Goal: Register for event/course

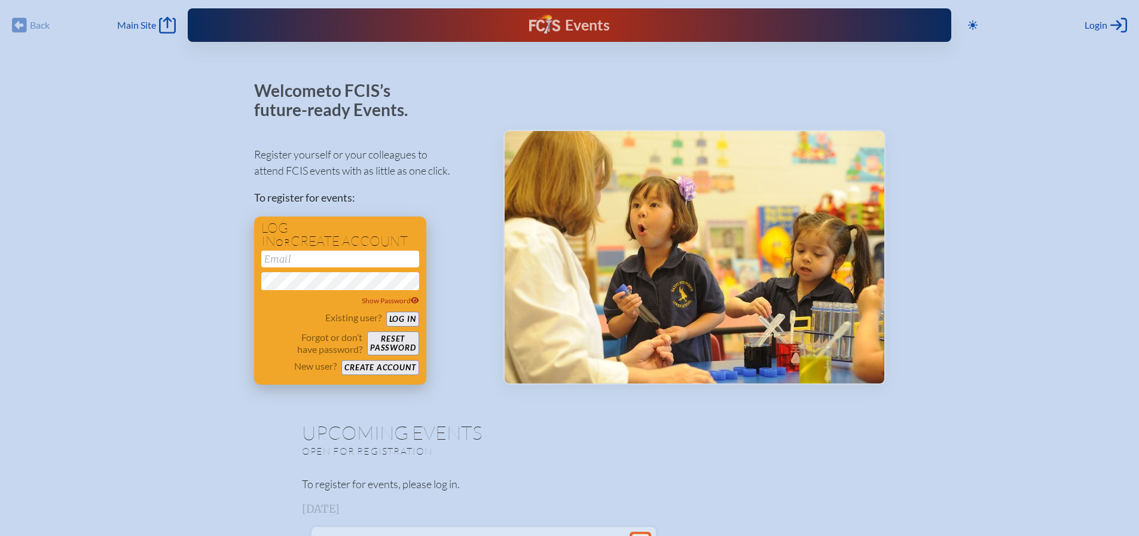
click at [324, 268] on div "Show Password" at bounding box center [340, 279] width 158 height 56
click at [321, 260] on input "email" at bounding box center [340, 259] width 158 height 17
type input "[EMAIL_ADDRESS][DOMAIN_NAME]"
click at [404, 315] on button "Log in" at bounding box center [402, 319] width 33 height 15
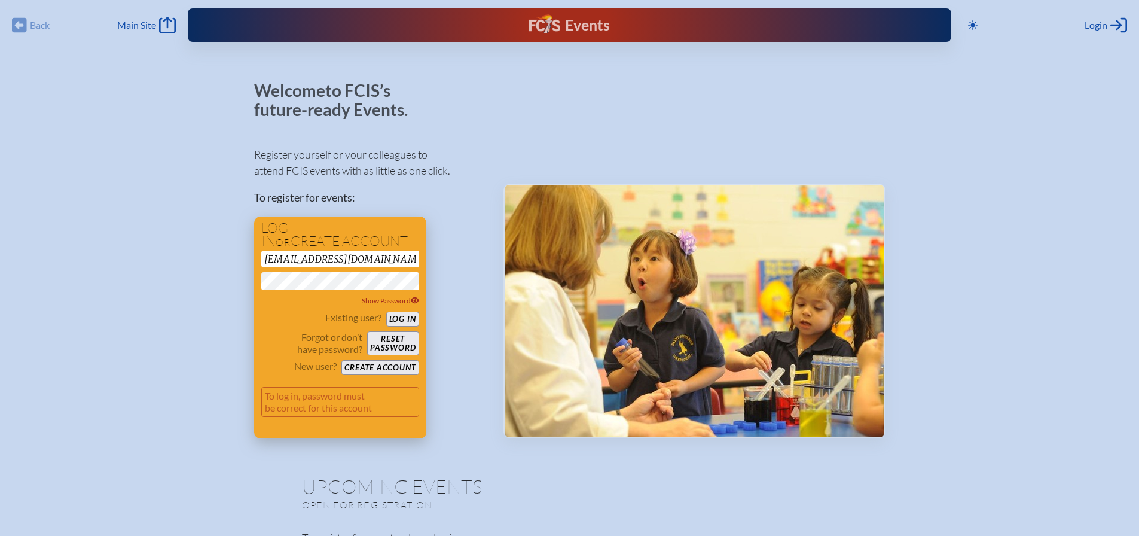
click at [386, 312] on button "Log in" at bounding box center [402, 319] width 33 height 15
click at [474, 386] on div "Register yourself or your colleagues to attend FCIS events with as little as on…" at bounding box center [369, 287] width 230 height 303
click at [403, 321] on button "Log in" at bounding box center [402, 319] width 33 height 15
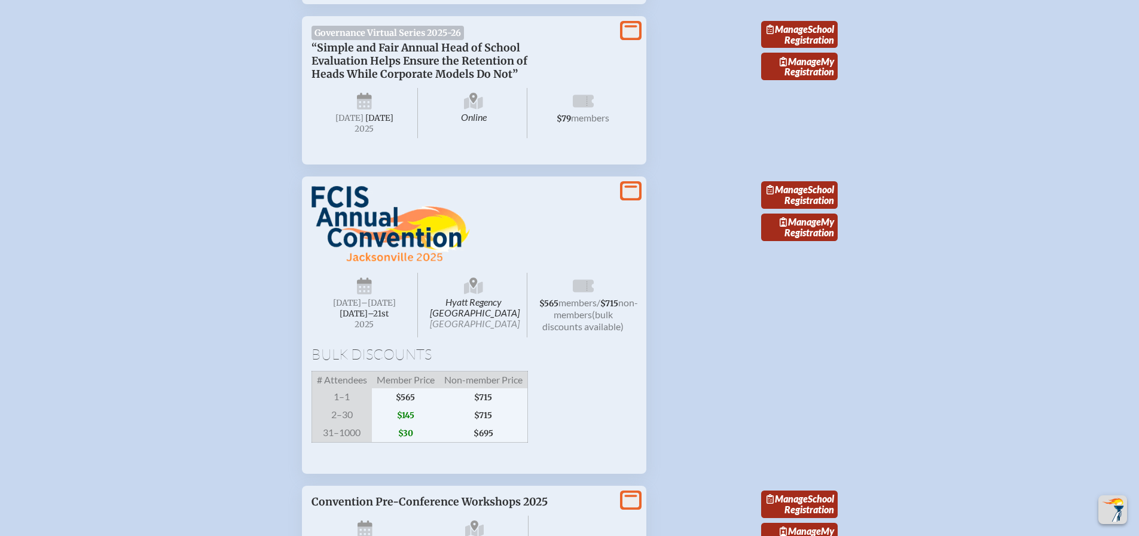
scroll to position [1076, 0]
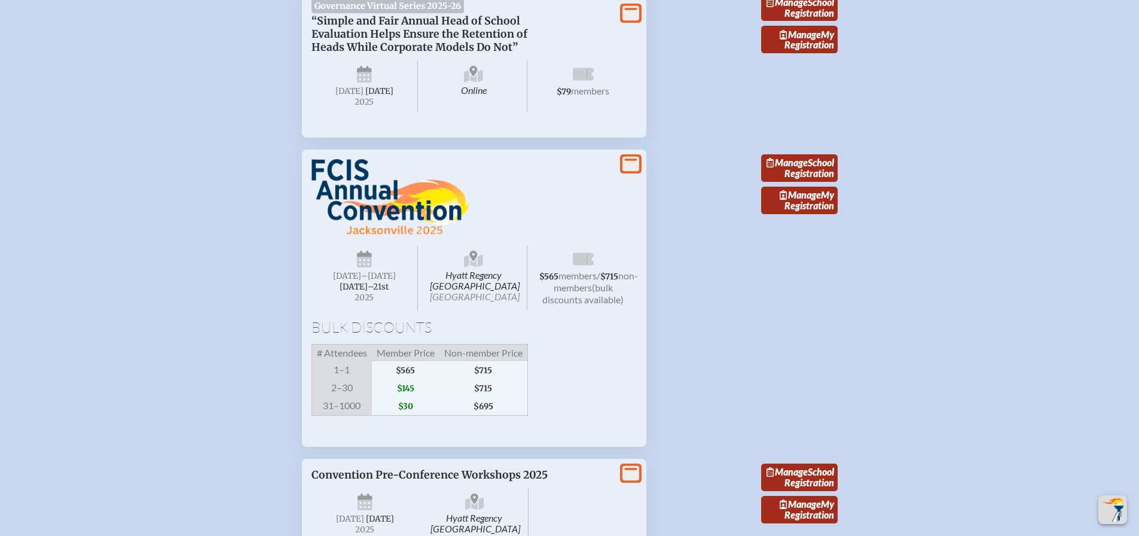
click at [373, 292] on span "[DATE]–⁠21st" at bounding box center [364, 287] width 49 height 10
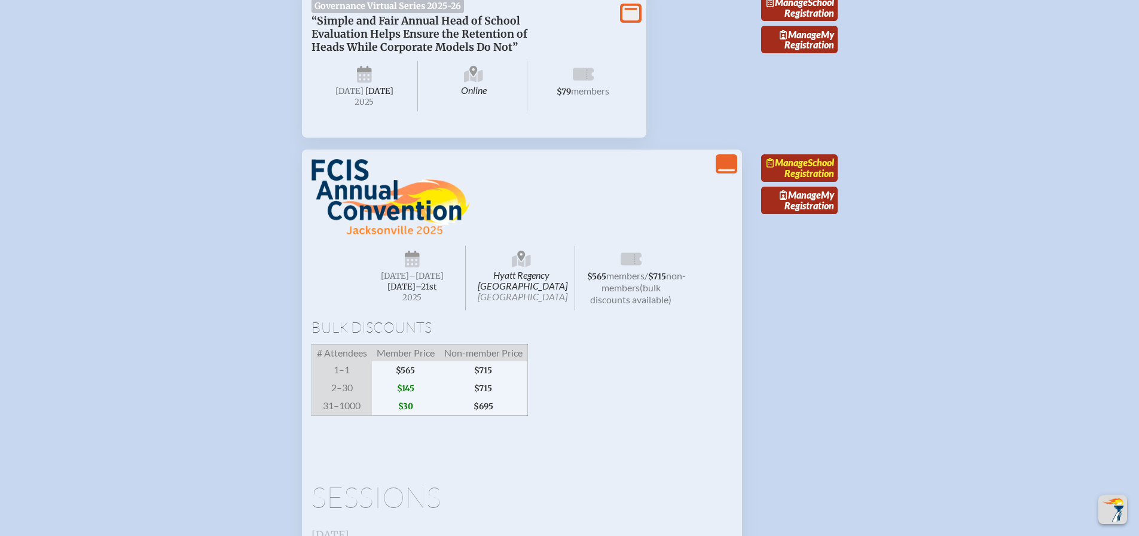
click at [793, 182] on link "Manage School Registration" at bounding box center [799, 168] width 77 height 28
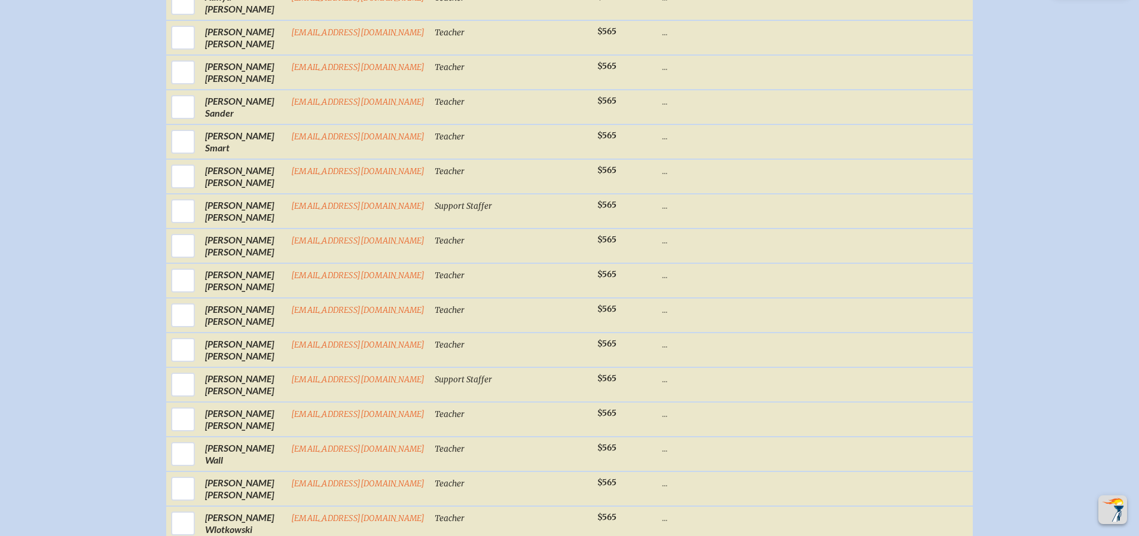
scroll to position [1854, 0]
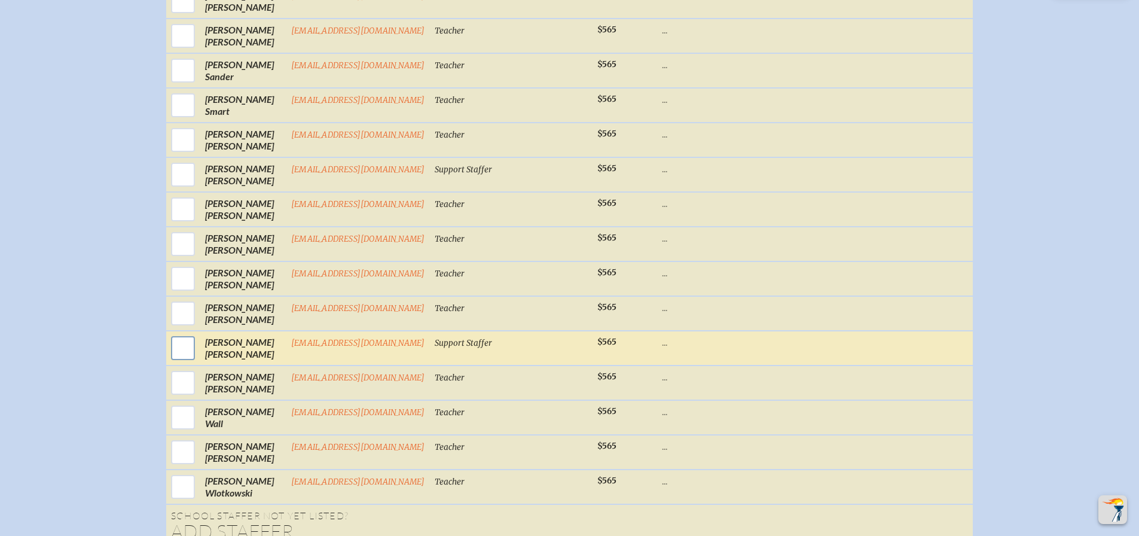
click at [169, 361] on input "checkbox" at bounding box center [183, 348] width 30 height 30
checkbox input "true"
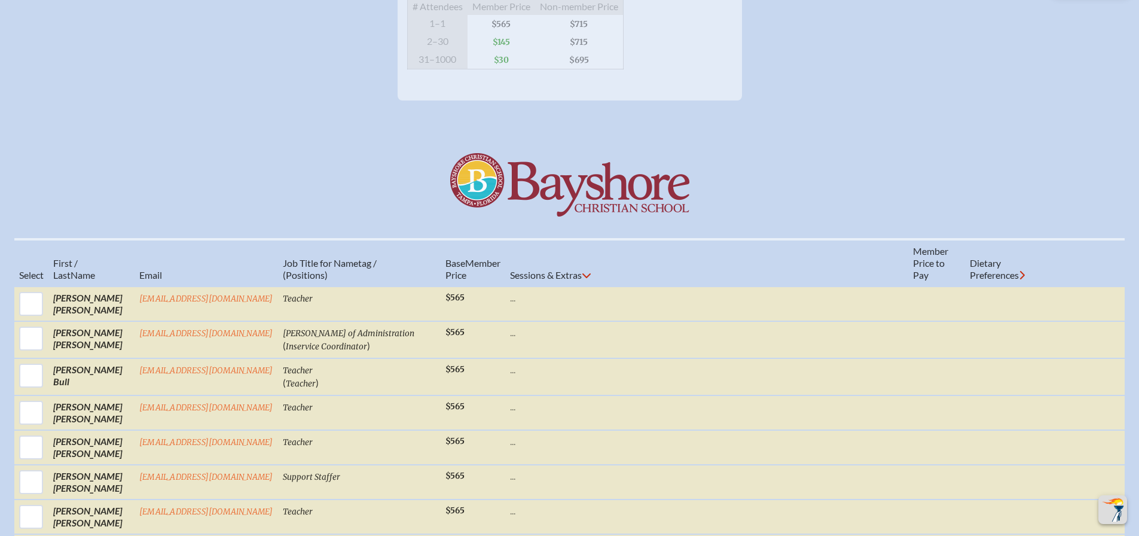
scroll to position [0, 0]
